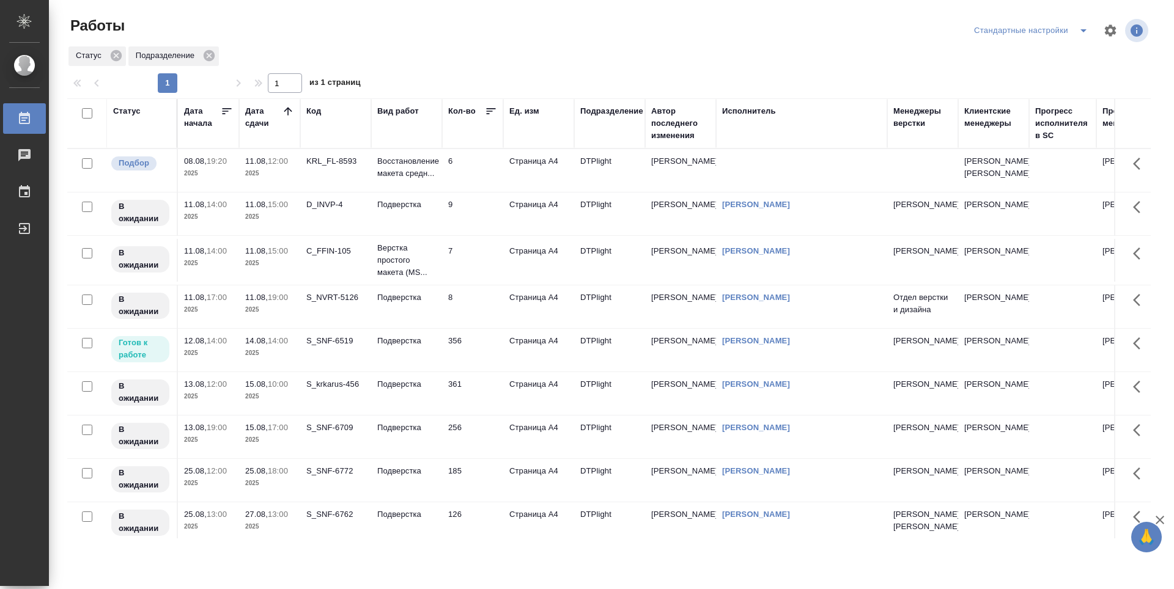
click at [280, 403] on p "2025" at bounding box center [269, 397] width 49 height 12
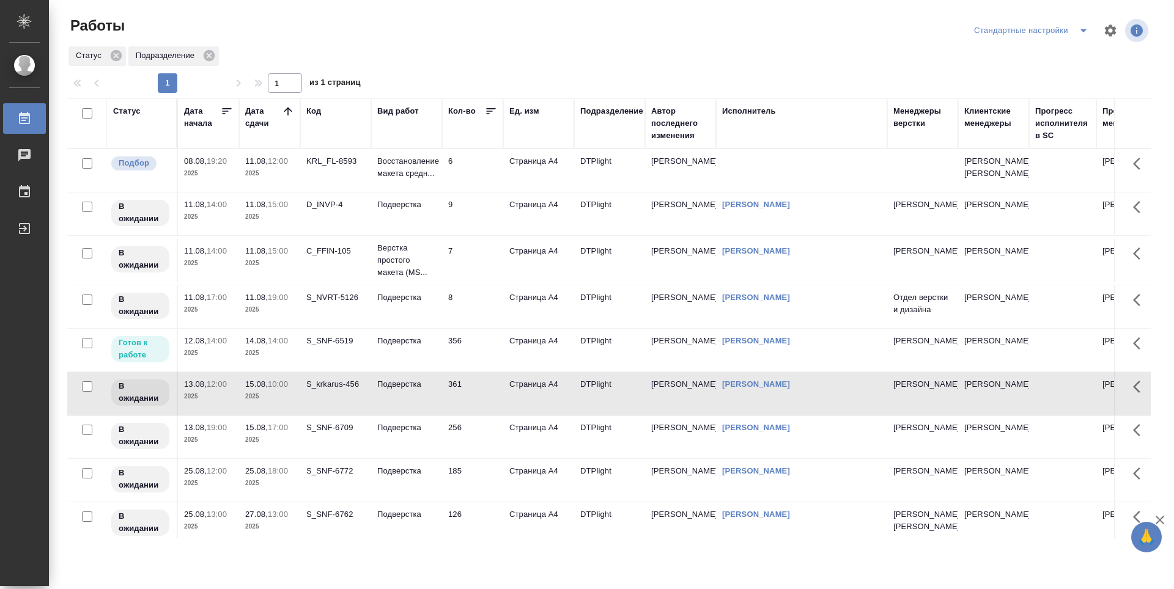
scroll to position [53, 0]
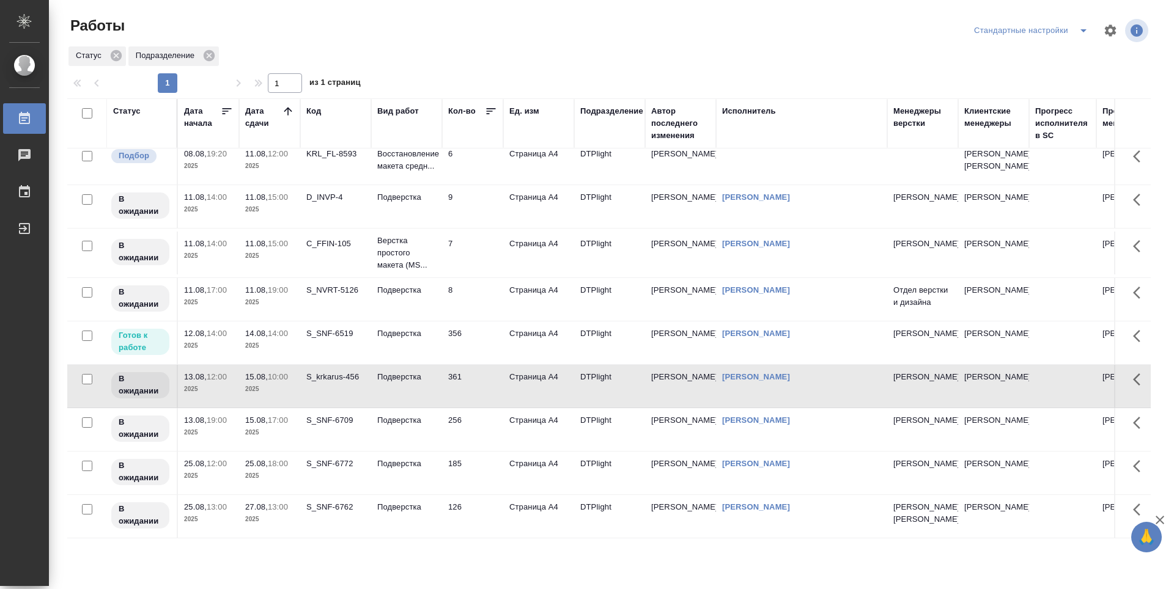
click at [274, 185] on td "15.08, 17:00 2025" at bounding box center [269, 163] width 61 height 43
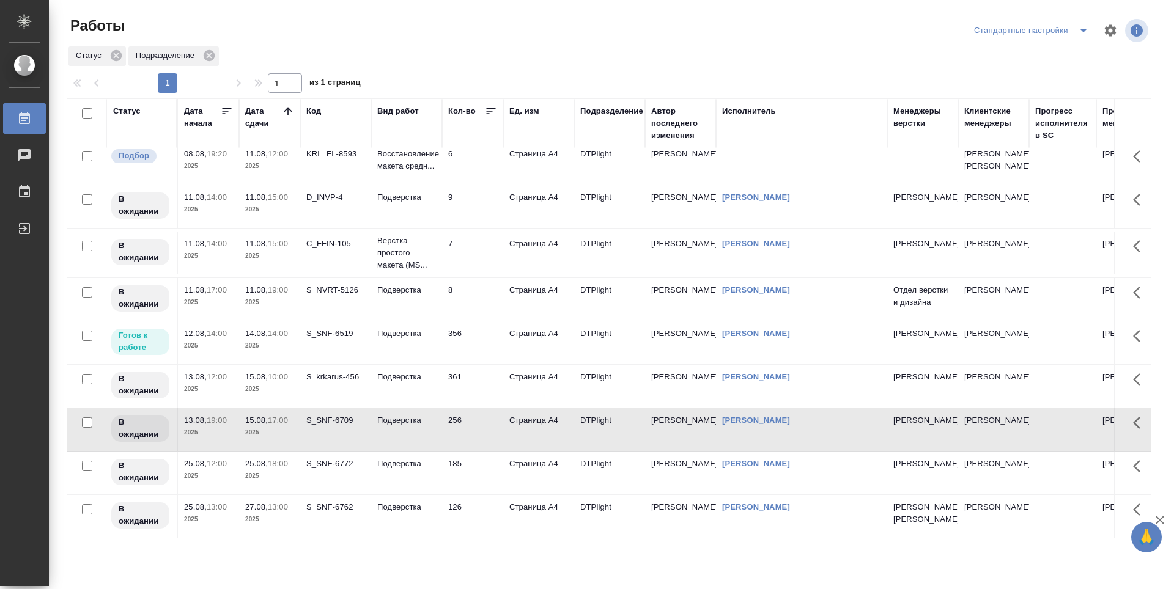
click at [277, 470] on p "2025" at bounding box center [269, 476] width 49 height 12
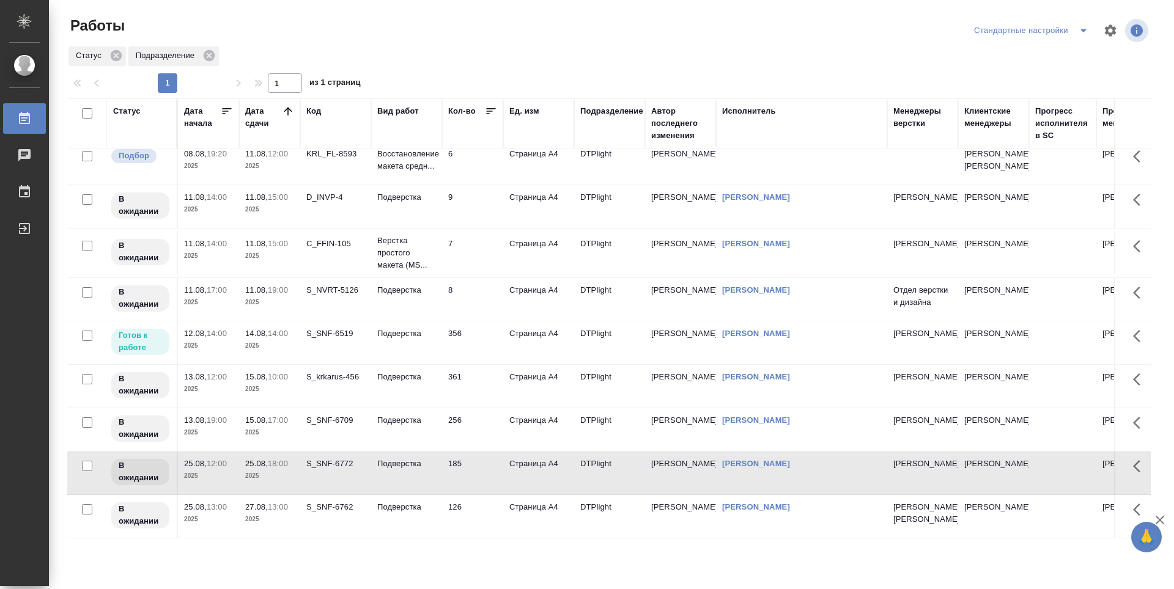
click at [481, 185] on td "256" at bounding box center [472, 163] width 61 height 43
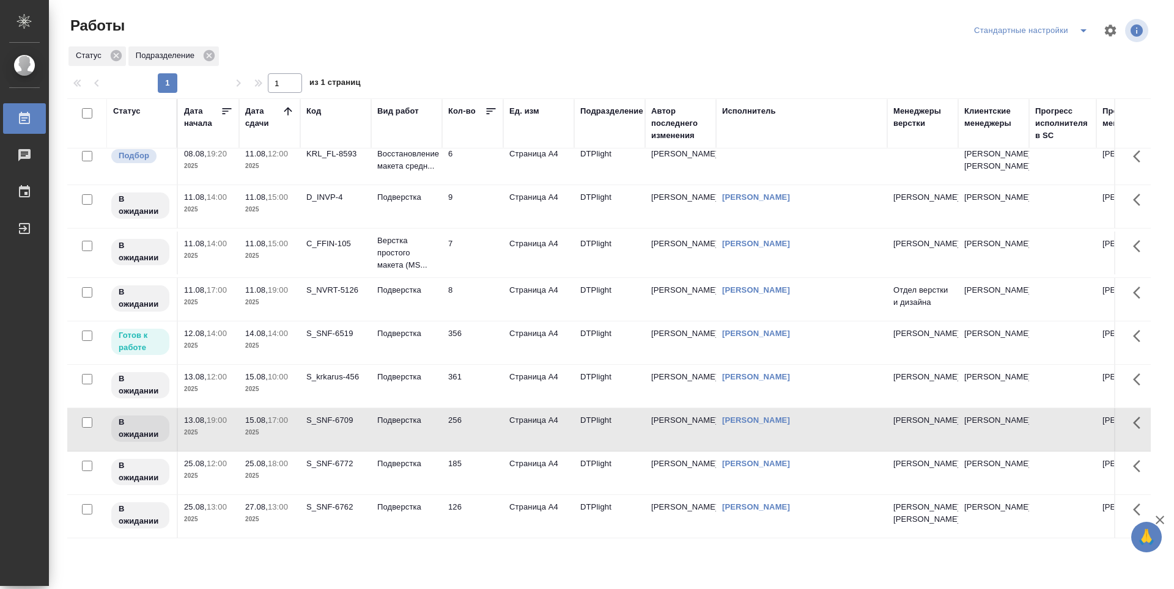
click at [472, 185] on td "361" at bounding box center [472, 163] width 61 height 43
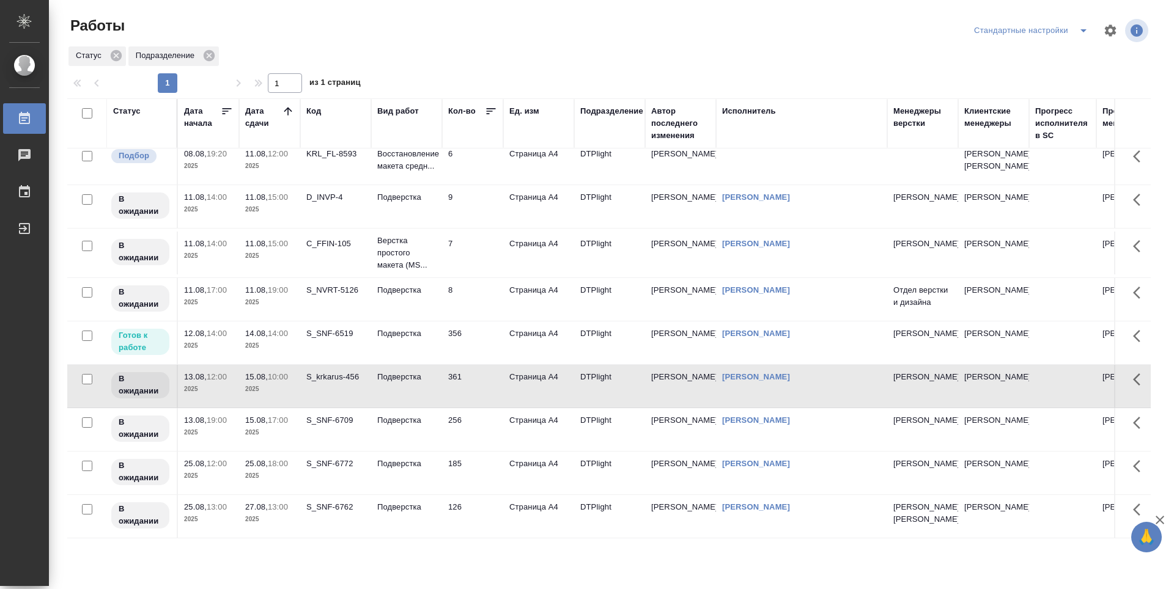
click at [472, 185] on td "356" at bounding box center [472, 163] width 61 height 43
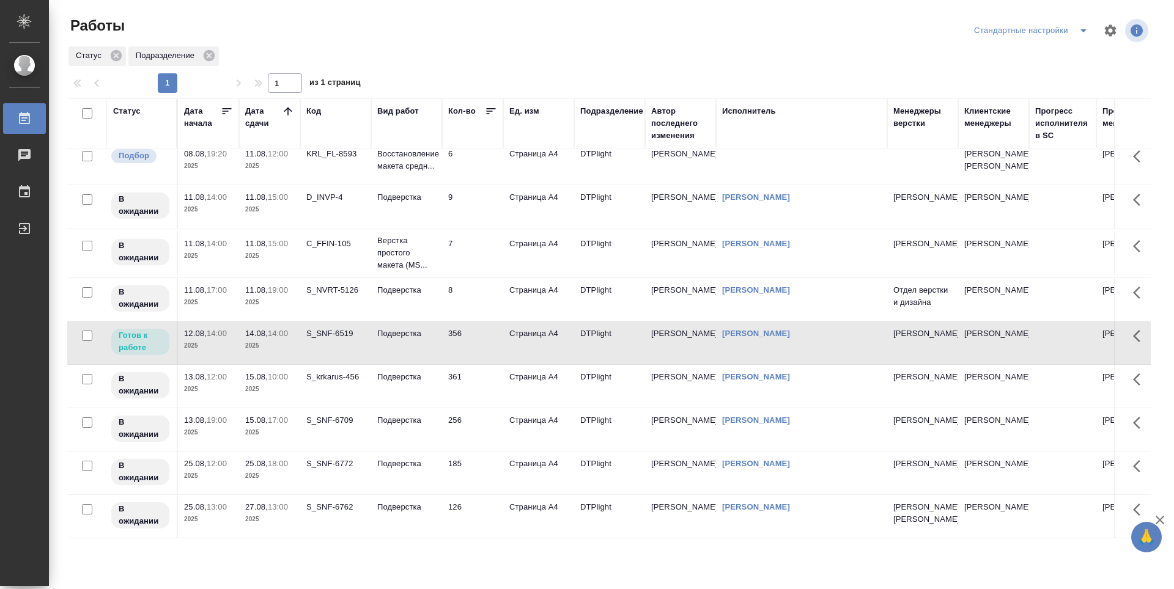
click at [345, 185] on td "S_krkarus-456" at bounding box center [335, 163] width 71 height 43
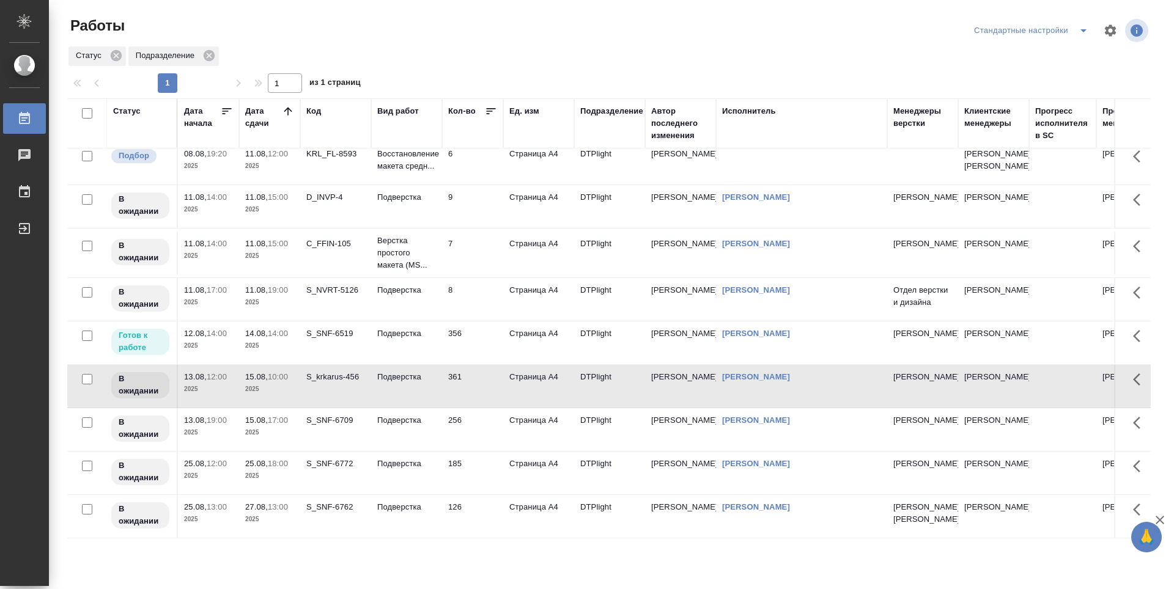
click at [345, 185] on td "S_krkarus-456" at bounding box center [335, 163] width 71 height 43
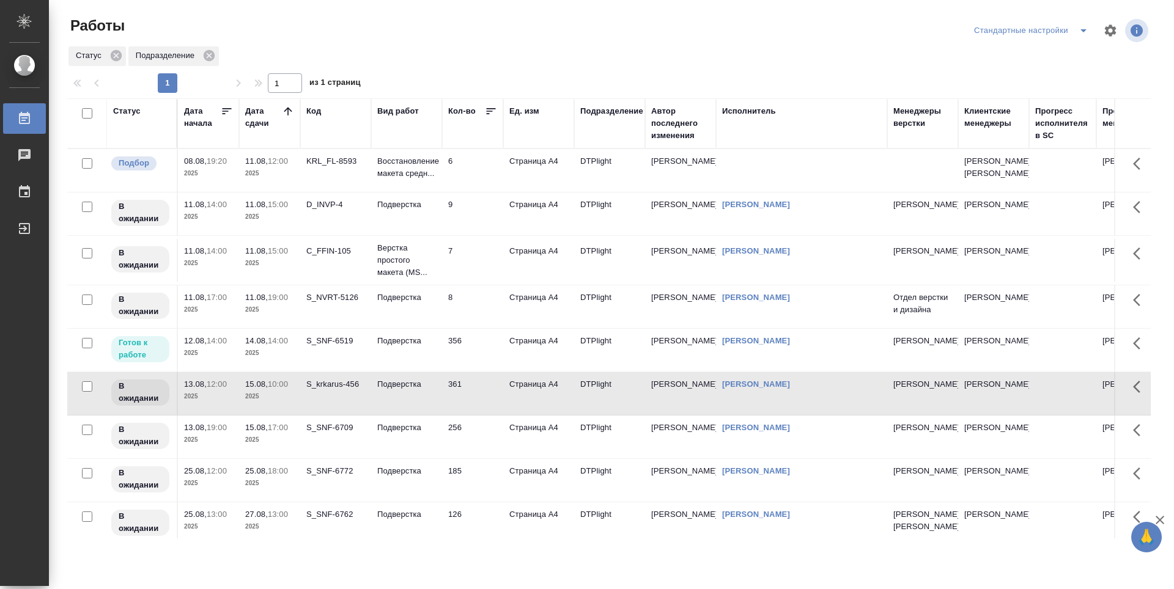
click at [489, 192] on td "356" at bounding box center [472, 170] width 61 height 43
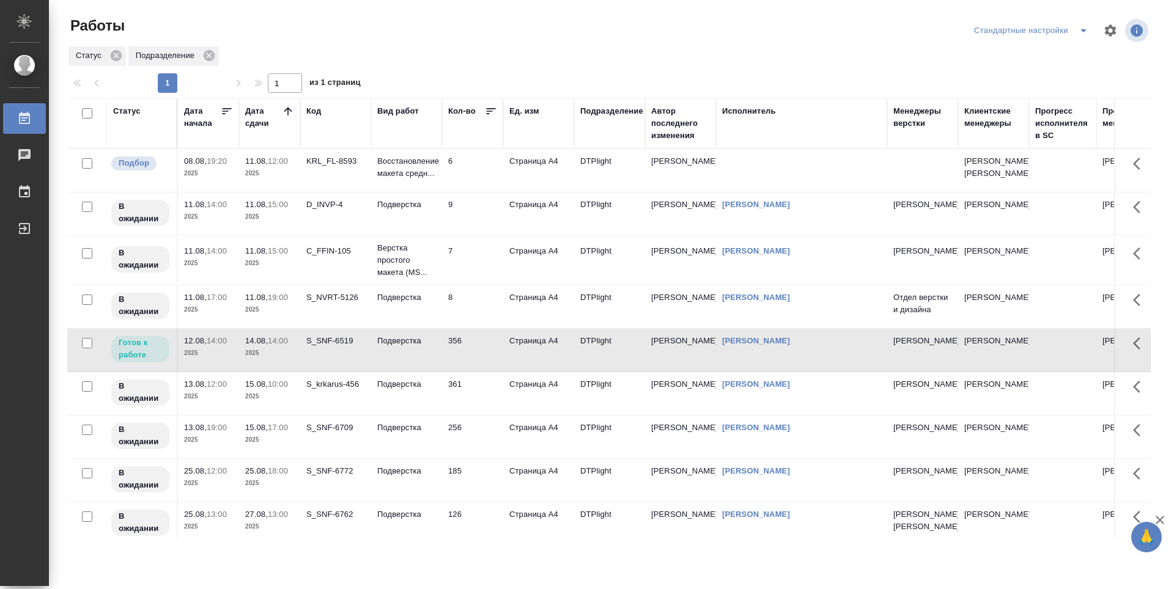
click at [483, 192] on td "361" at bounding box center [472, 170] width 61 height 43
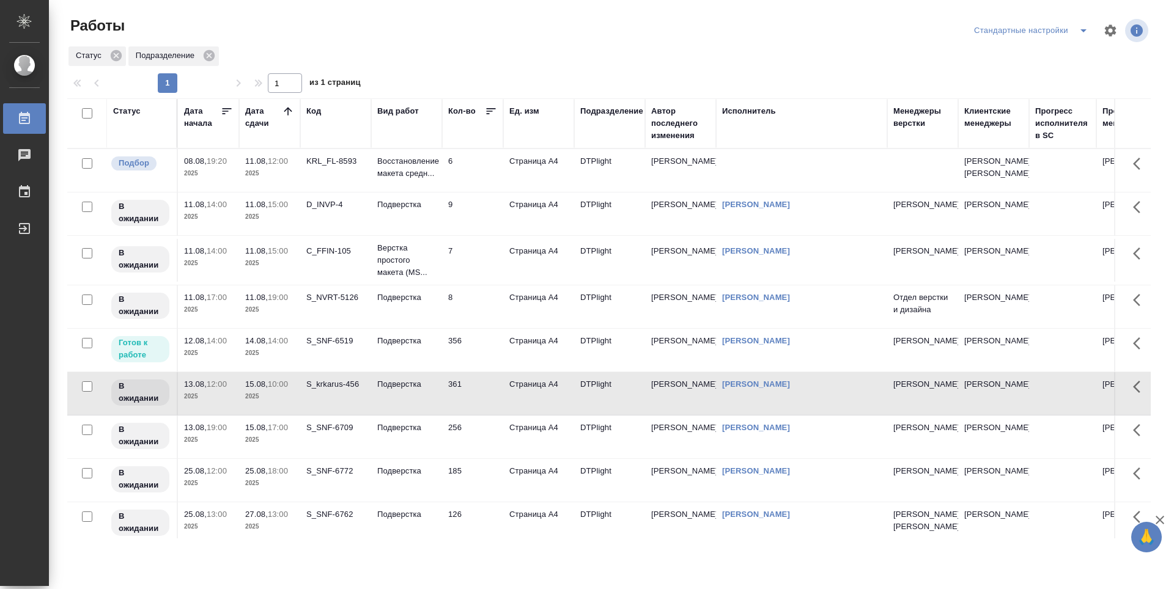
click at [477, 192] on td "256" at bounding box center [472, 170] width 61 height 43
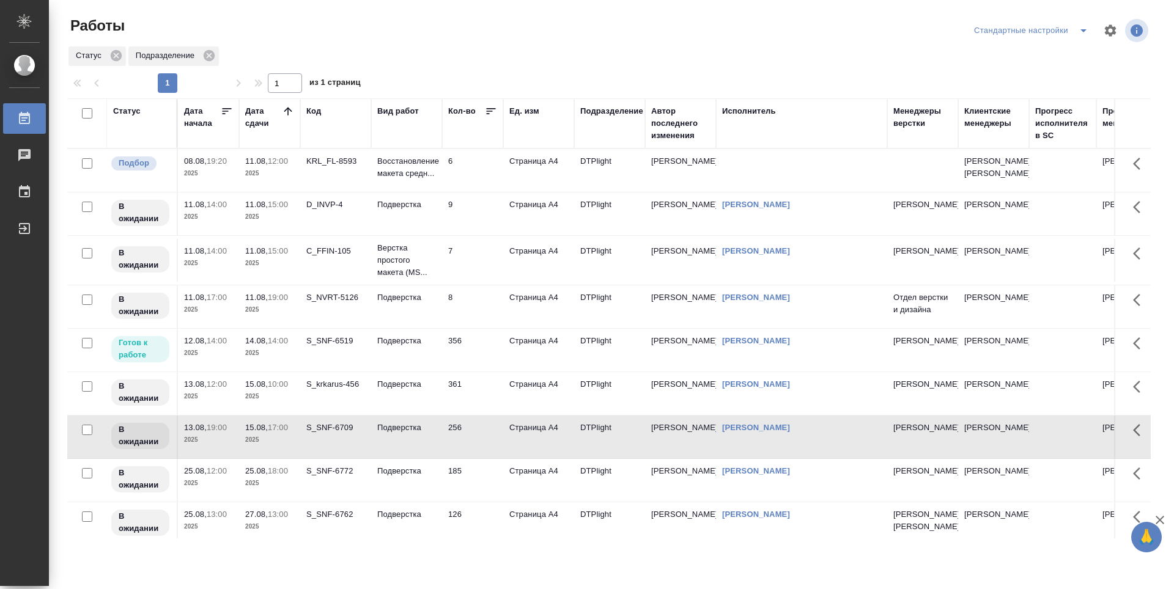
click at [473, 192] on td "361" at bounding box center [472, 170] width 61 height 43
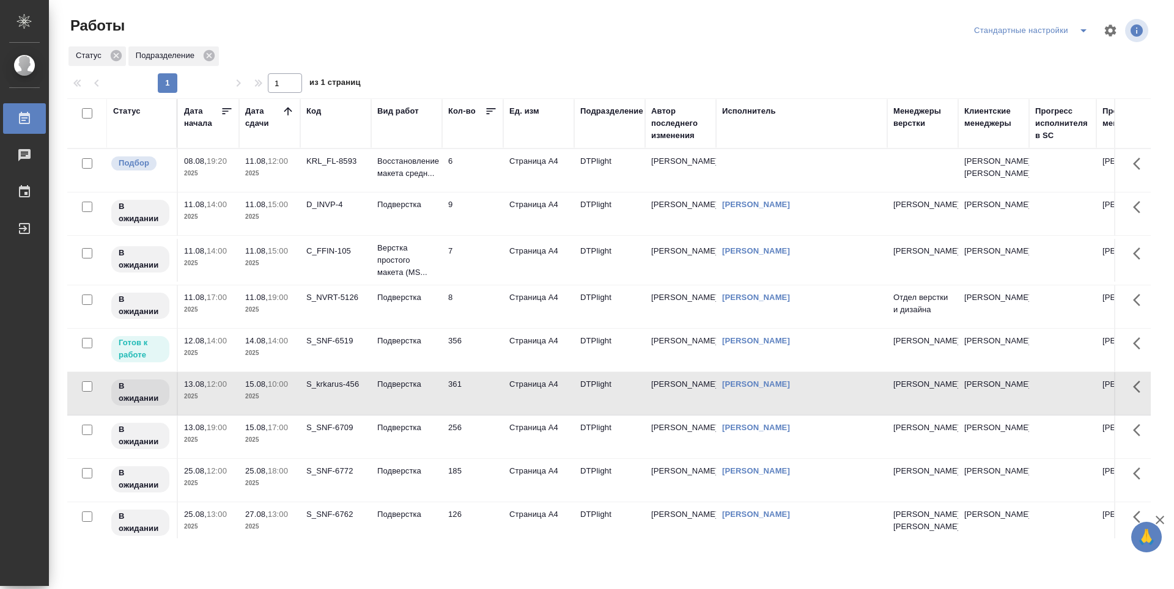
click at [472, 192] on td "356" at bounding box center [472, 170] width 61 height 43
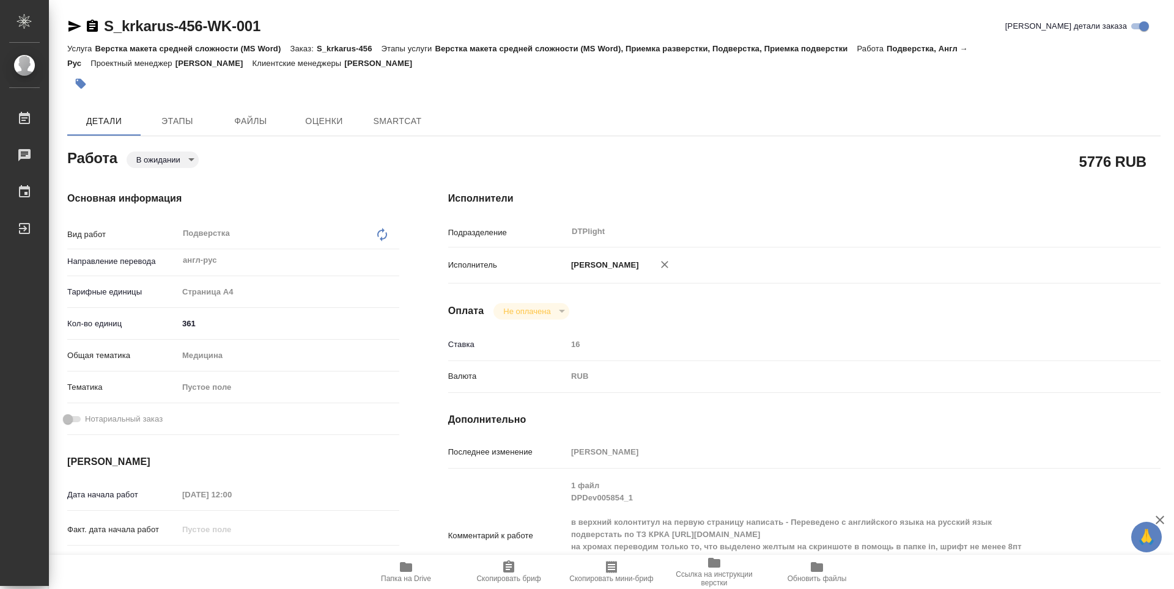
type textarea "x"
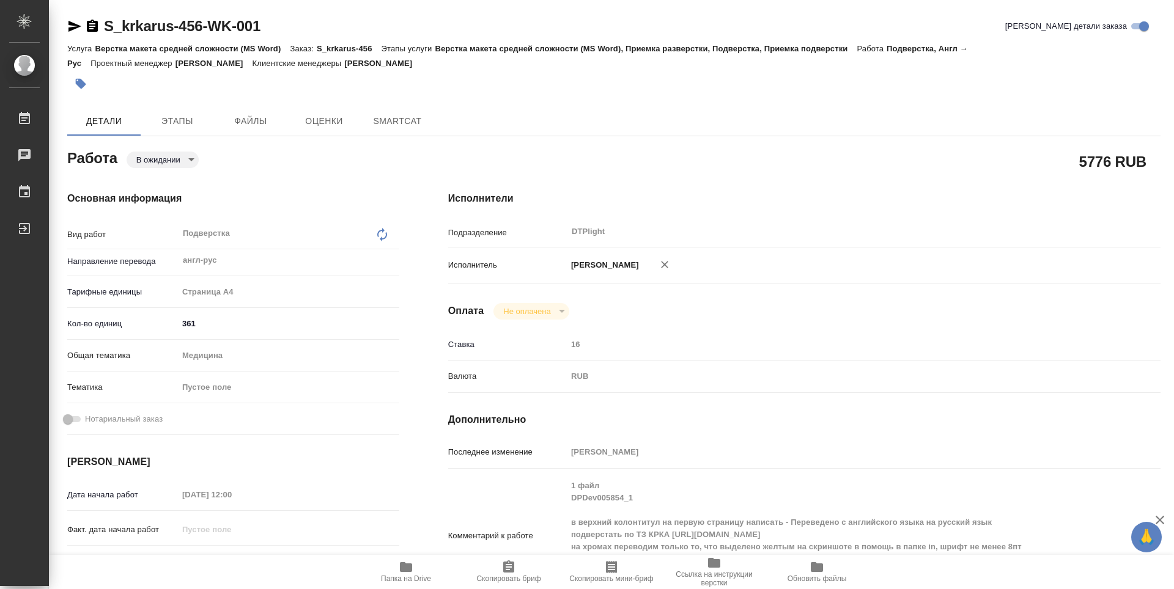
type textarea "x"
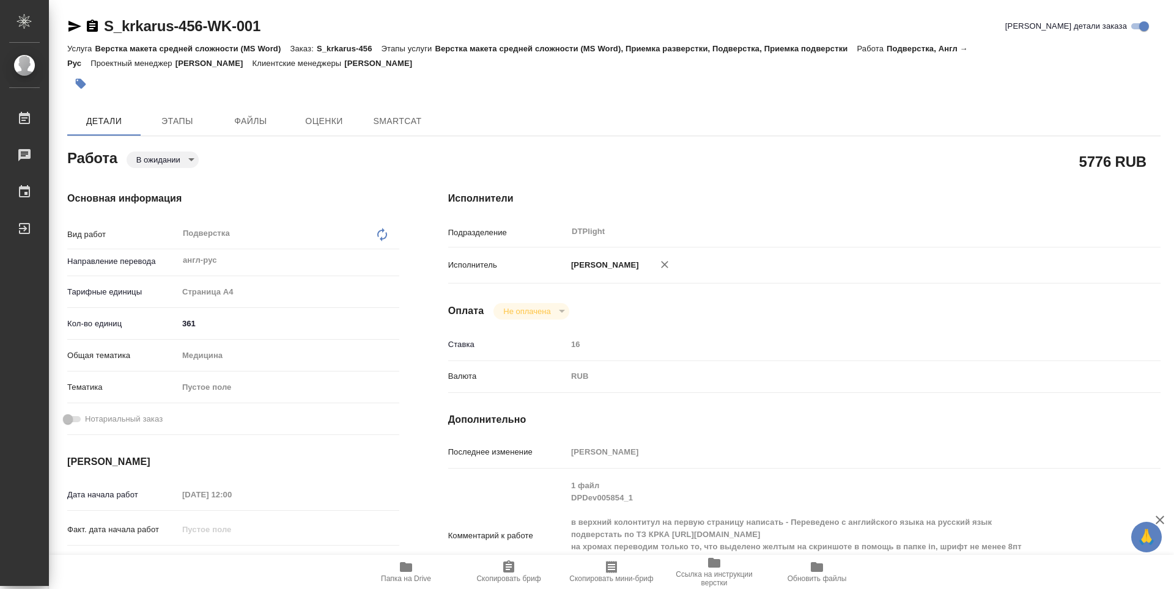
type textarea "x"
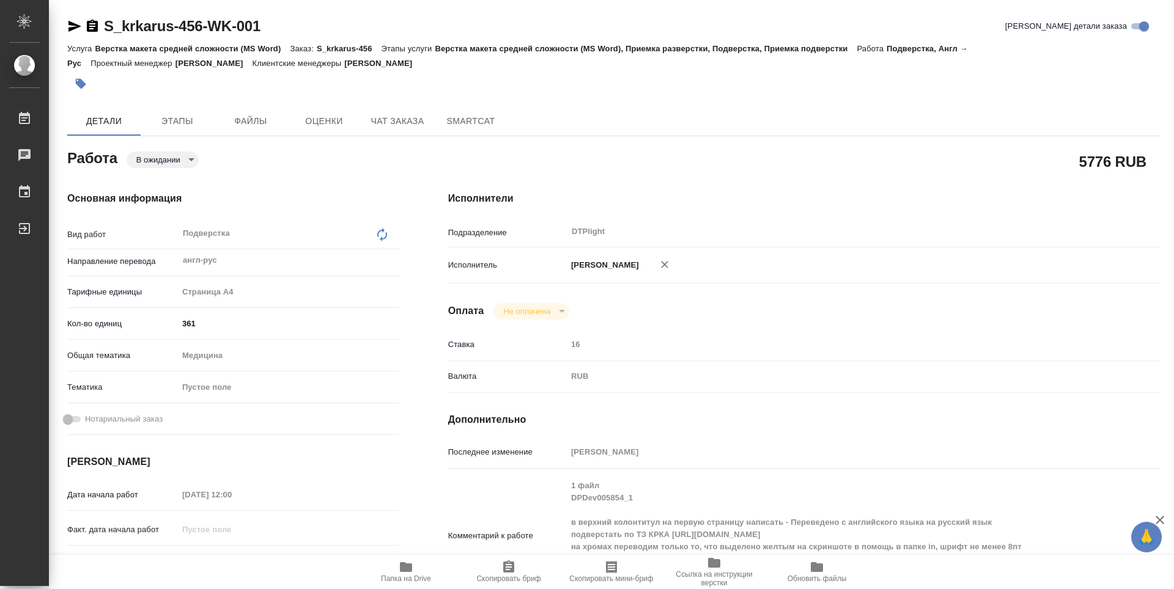
scroll to position [61, 0]
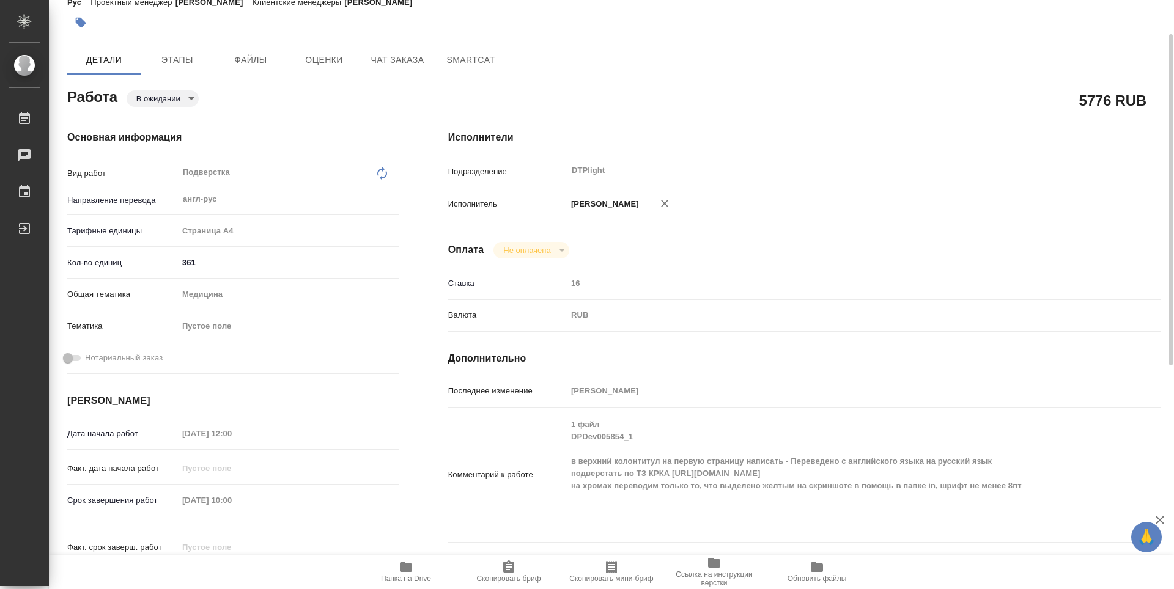
type textarea "x"
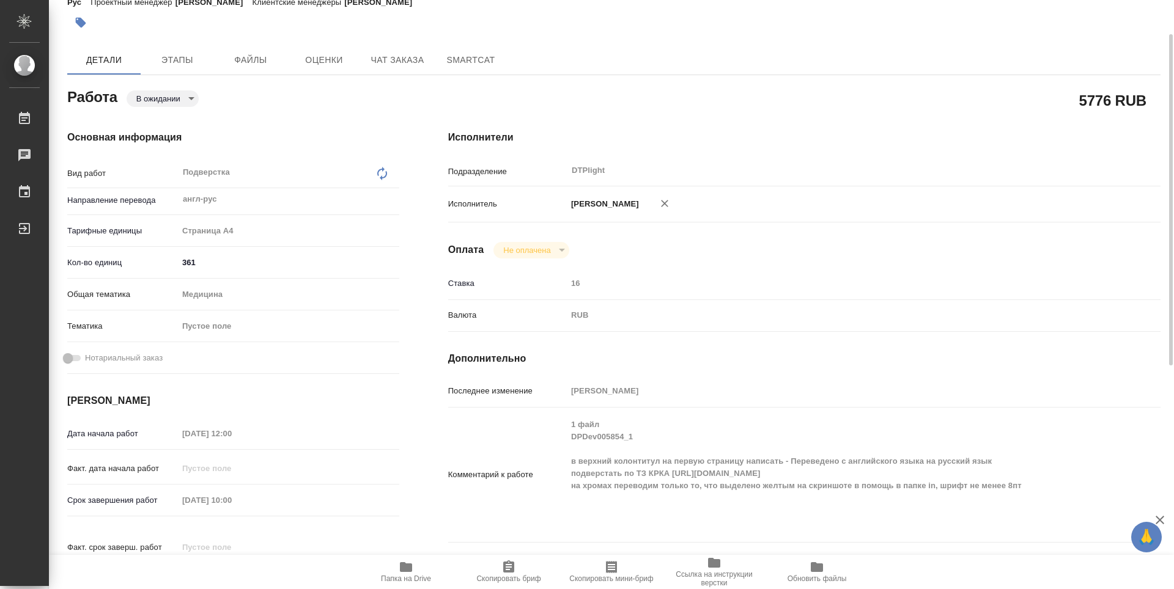
type textarea "x"
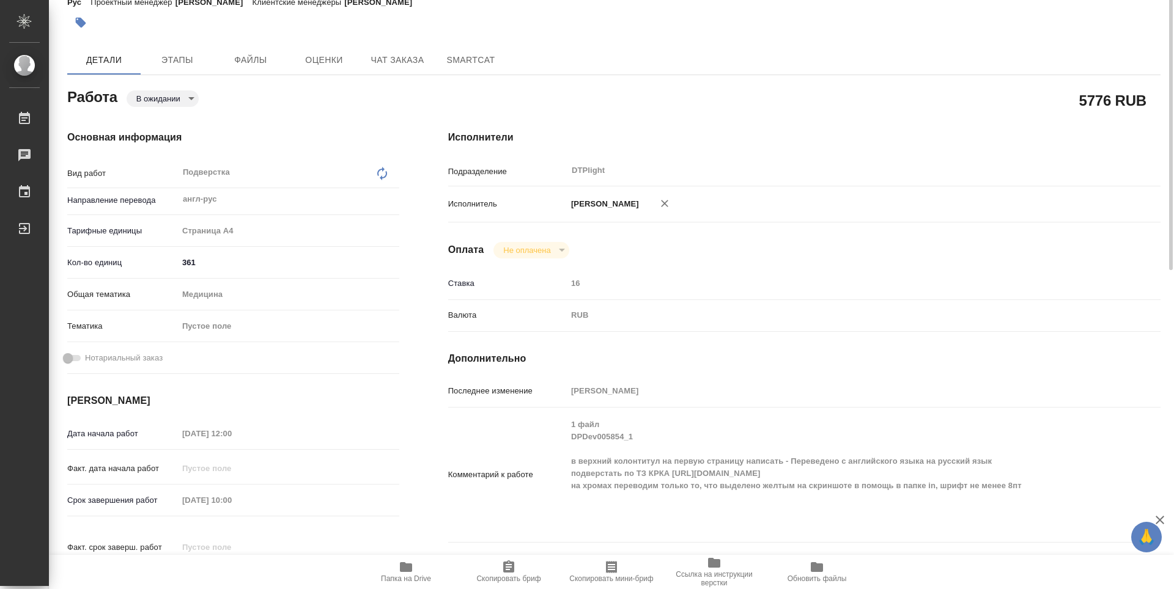
scroll to position [0, 0]
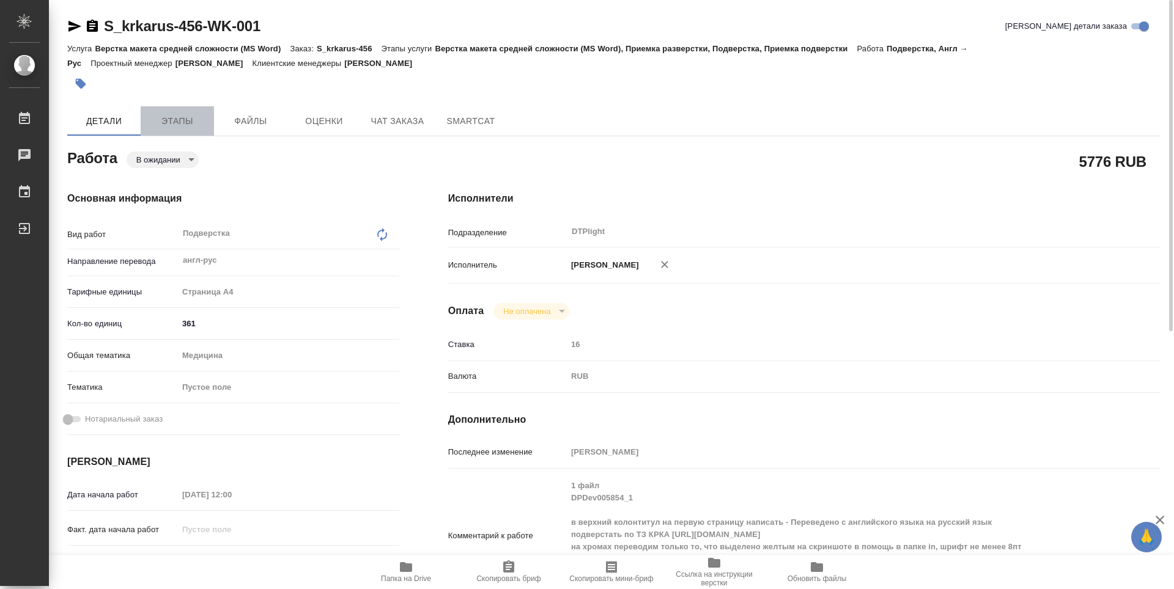
click at [181, 126] on span "Этапы" at bounding box center [177, 121] width 59 height 15
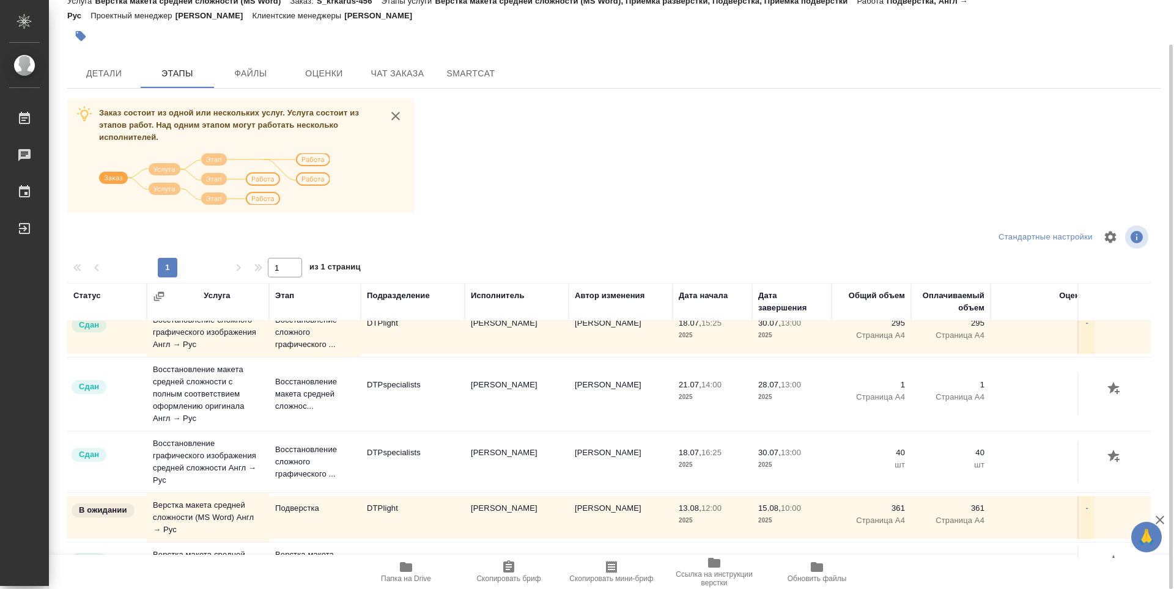
scroll to position [267, 0]
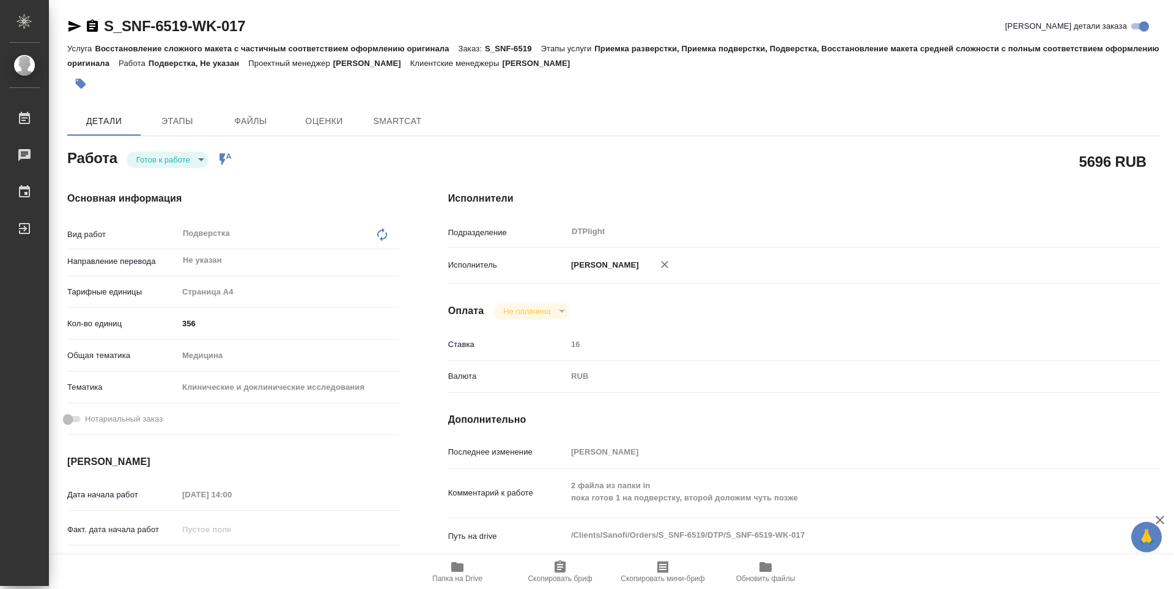
type textarea "x"
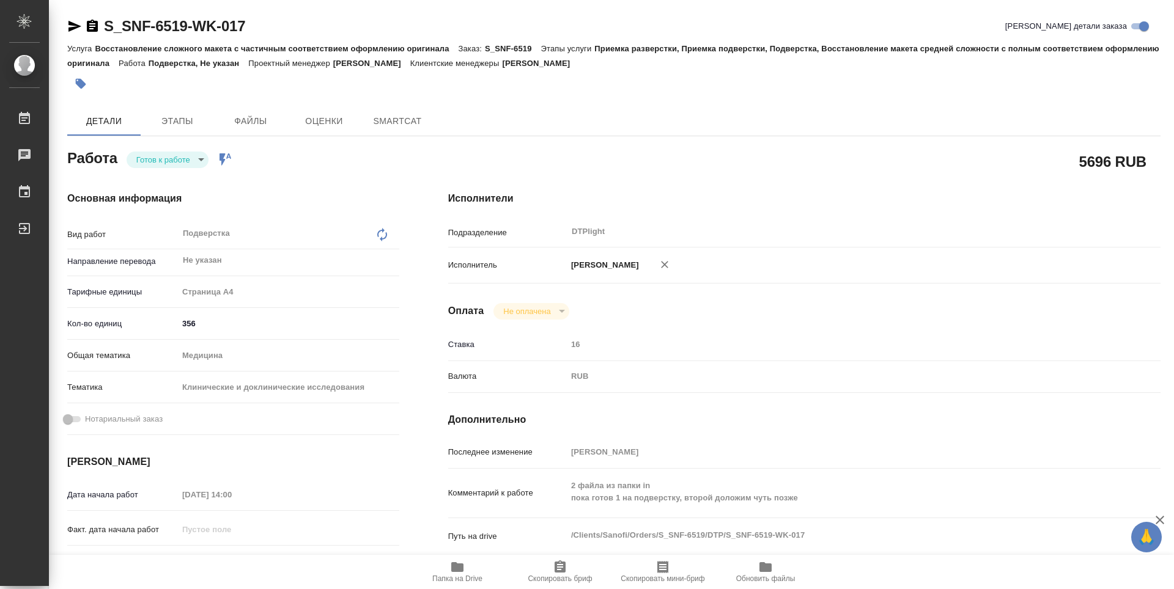
type textarea "x"
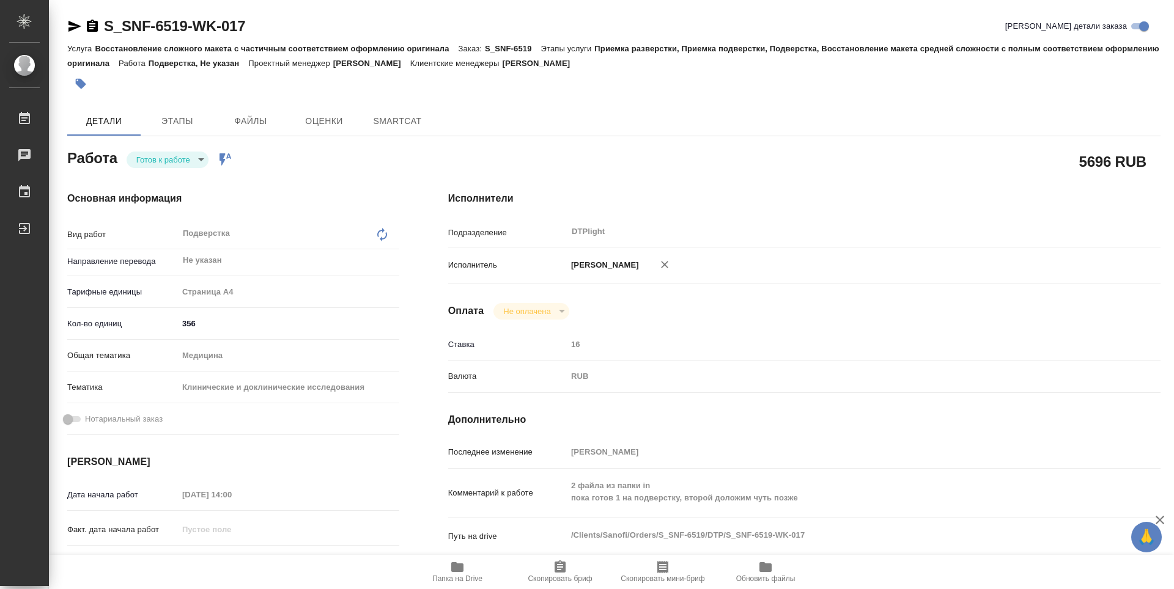
type textarea "x"
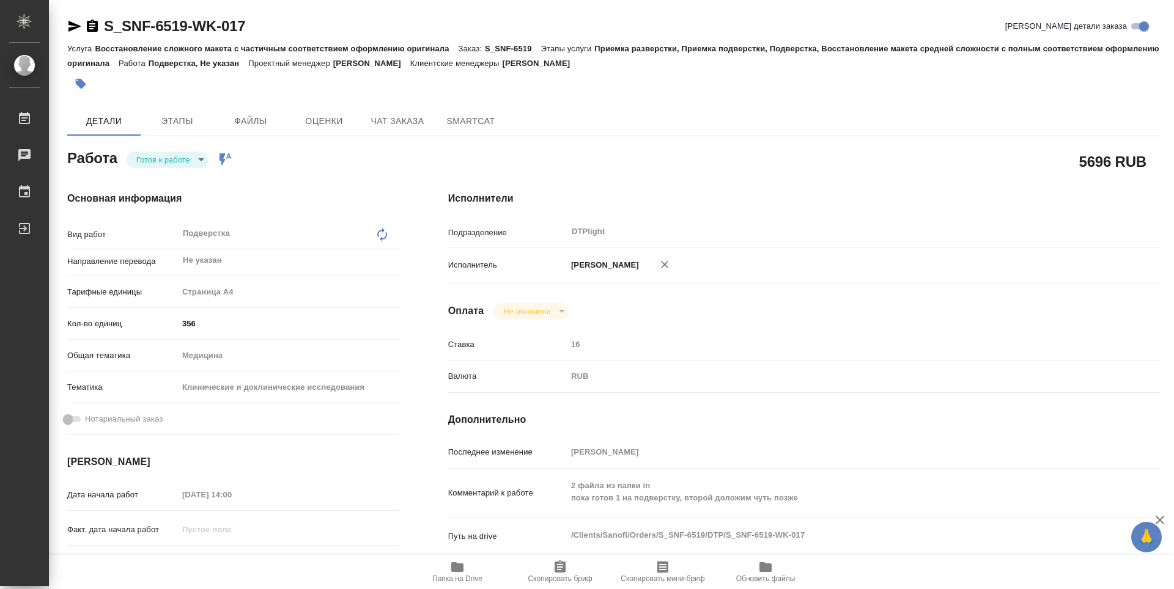
type textarea "x"
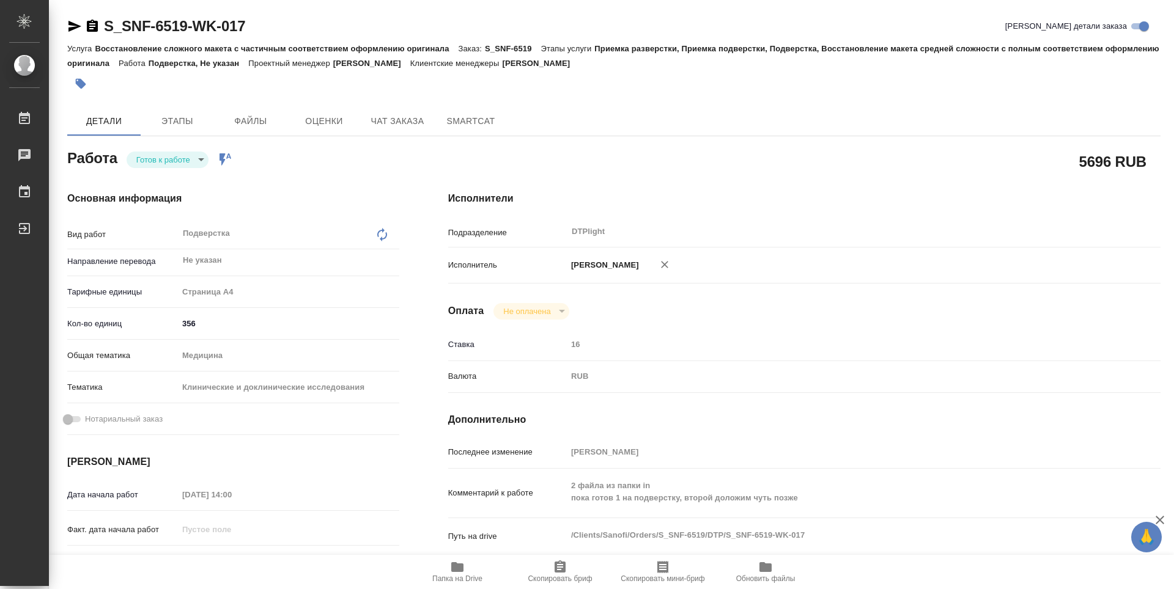
scroll to position [61, 0]
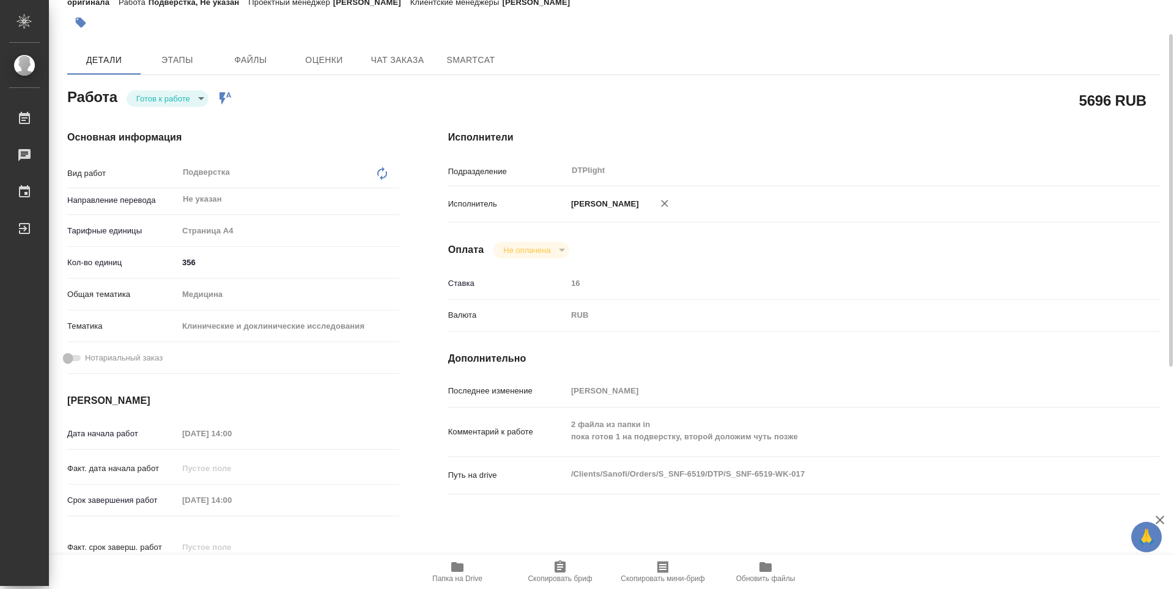
type textarea "x"
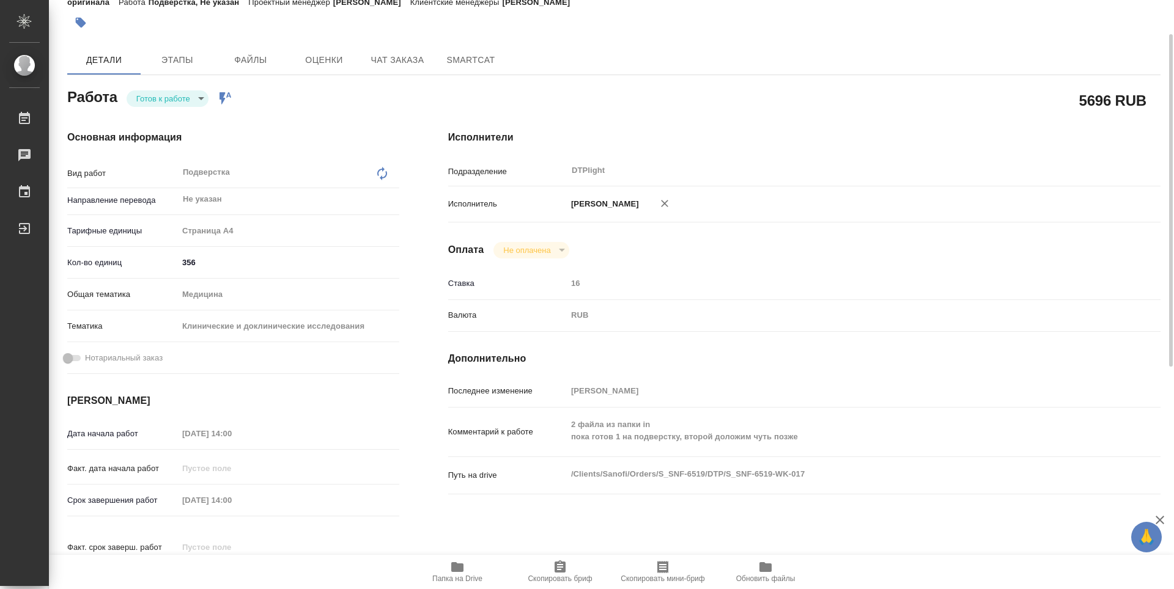
click at [454, 573] on icon "button" at bounding box center [457, 567] width 15 height 15
